Goal: Information Seeking & Learning: Learn about a topic

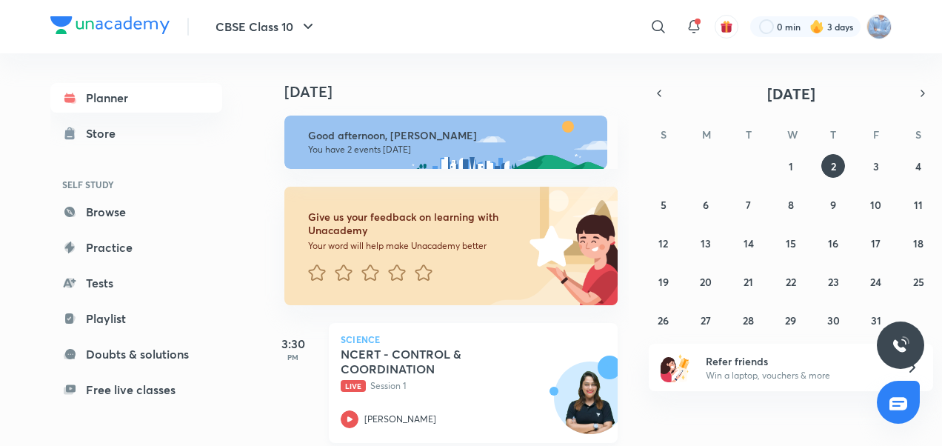
click at [344, 422] on icon at bounding box center [350, 419] width 18 height 18
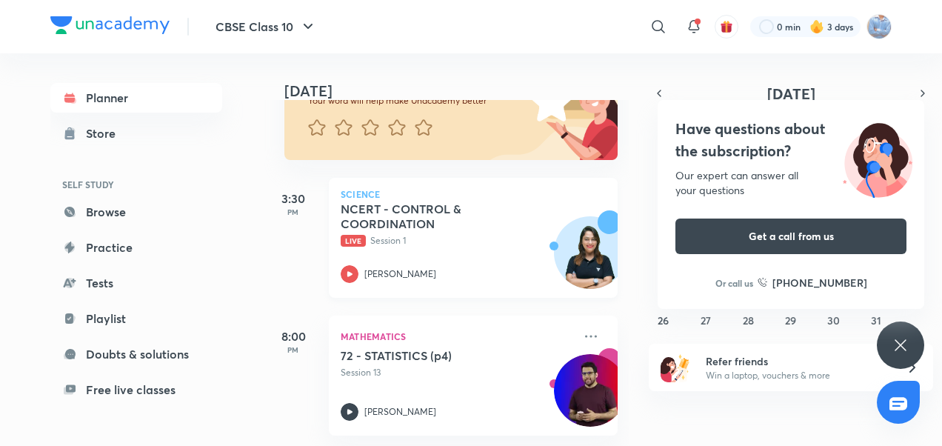
scroll to position [158, 0]
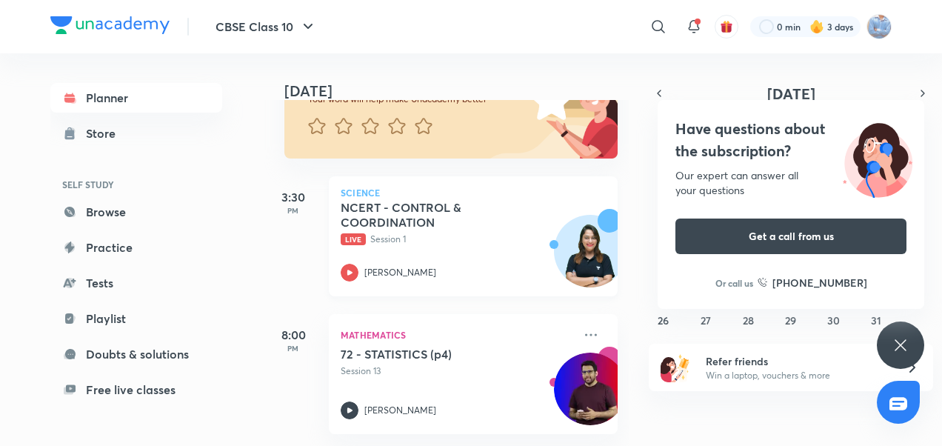
click at [344, 264] on div at bounding box center [350, 273] width 18 height 18
click at [889, 327] on div "Have questions about the subscription? Our expert can answer all your questions…" at bounding box center [900, 344] width 47 height 47
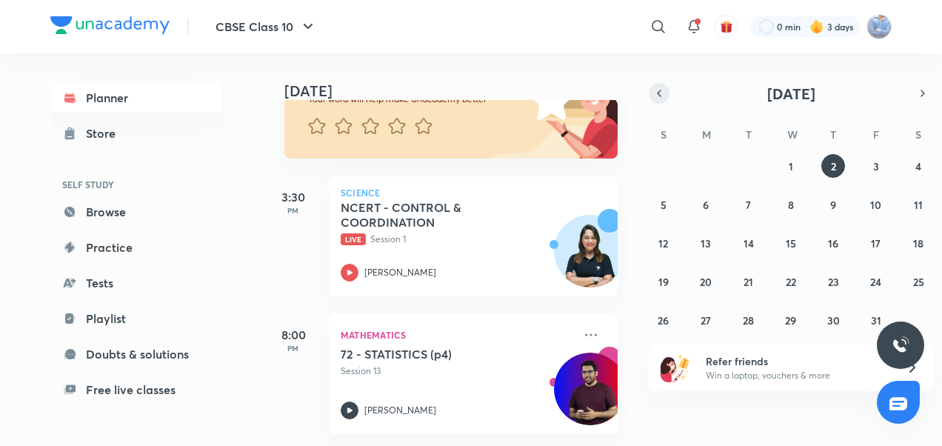
click at [661, 90] on icon "button" at bounding box center [659, 93] width 3 height 6
click at [795, 282] on abbr "24" at bounding box center [790, 282] width 11 height 14
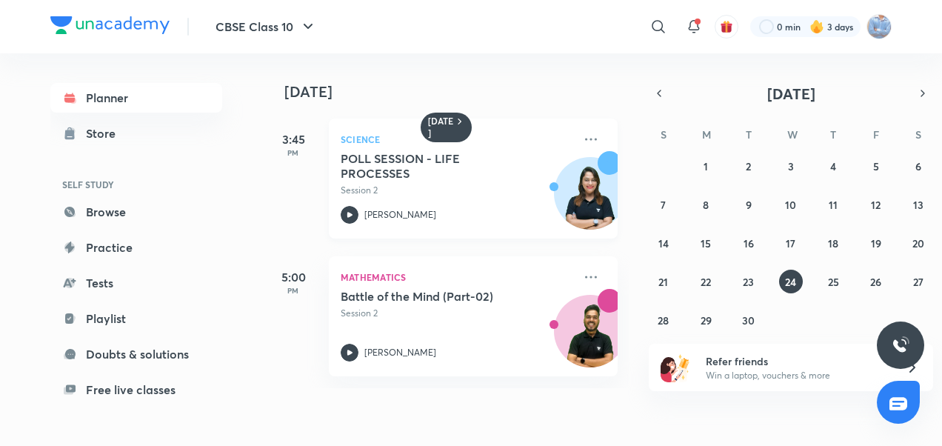
click at [348, 213] on icon at bounding box center [349, 214] width 5 height 5
click at [348, 200] on div "POLL SESSION - LIFE PROCESSES Session 2 Shivangi Chauhan" at bounding box center [457, 187] width 233 height 73
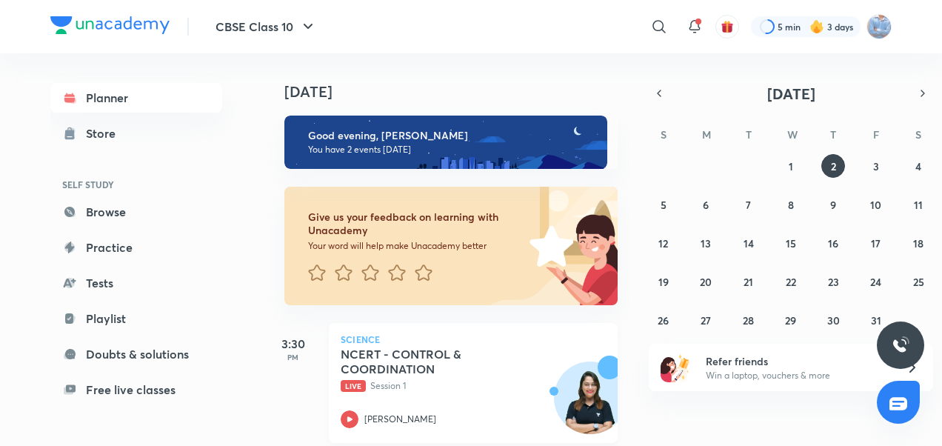
click at [354, 415] on icon at bounding box center [350, 419] width 18 height 18
